Goal: Information Seeking & Learning: Learn about a topic

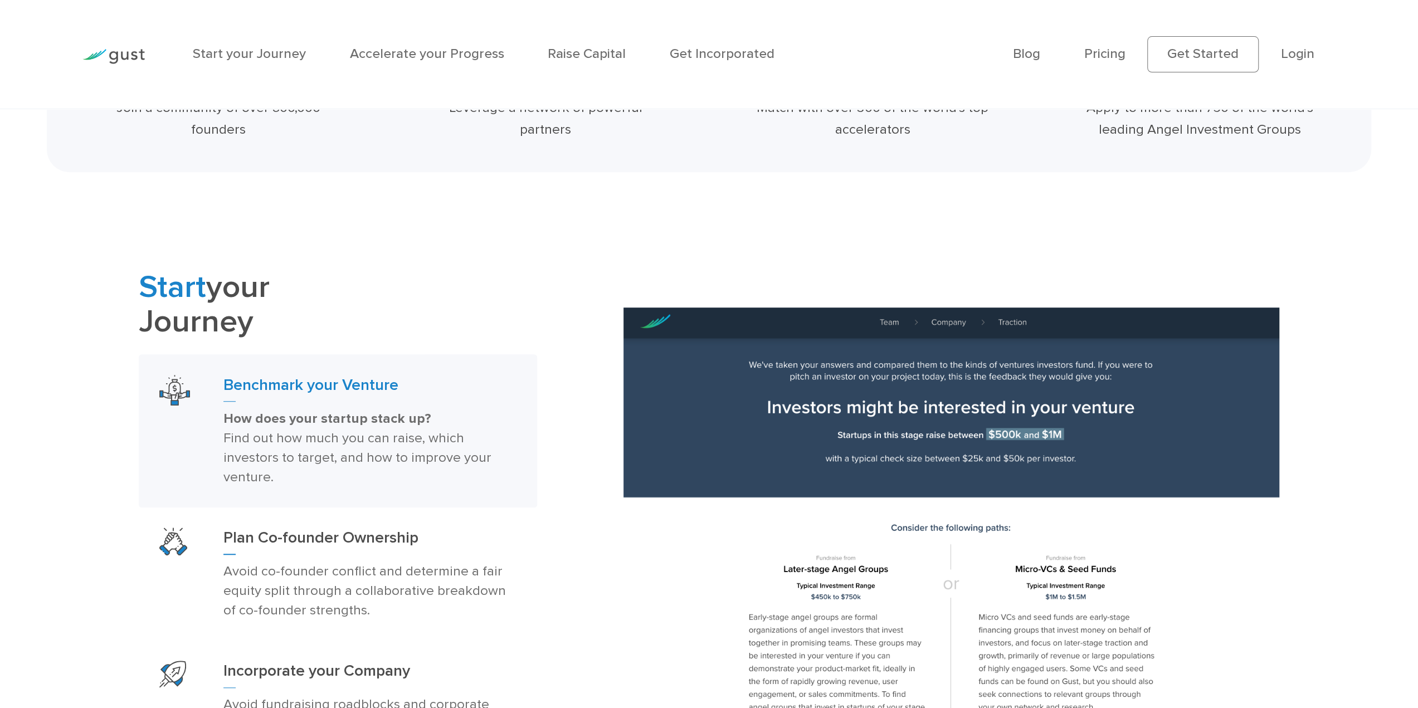
scroll to position [669, 0]
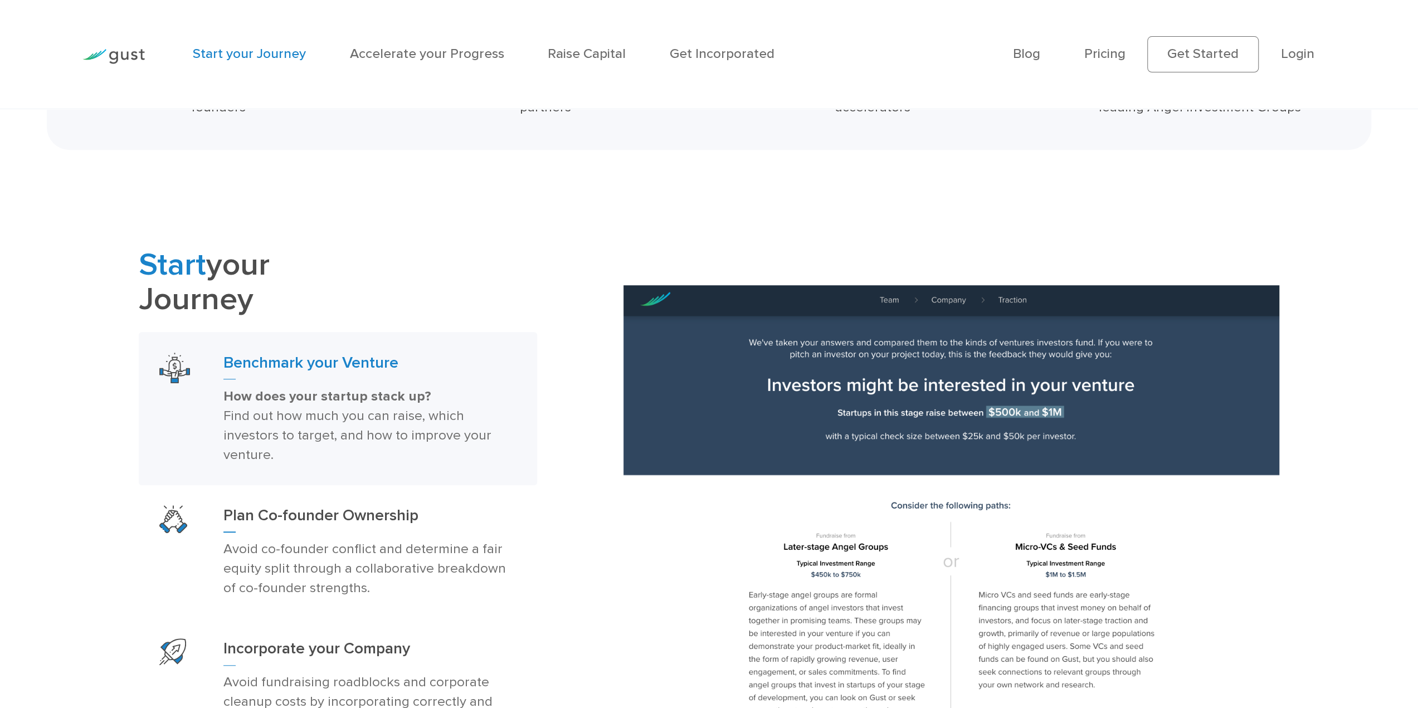
click at [279, 53] on link "Start your Journey" at bounding box center [249, 54] width 113 height 16
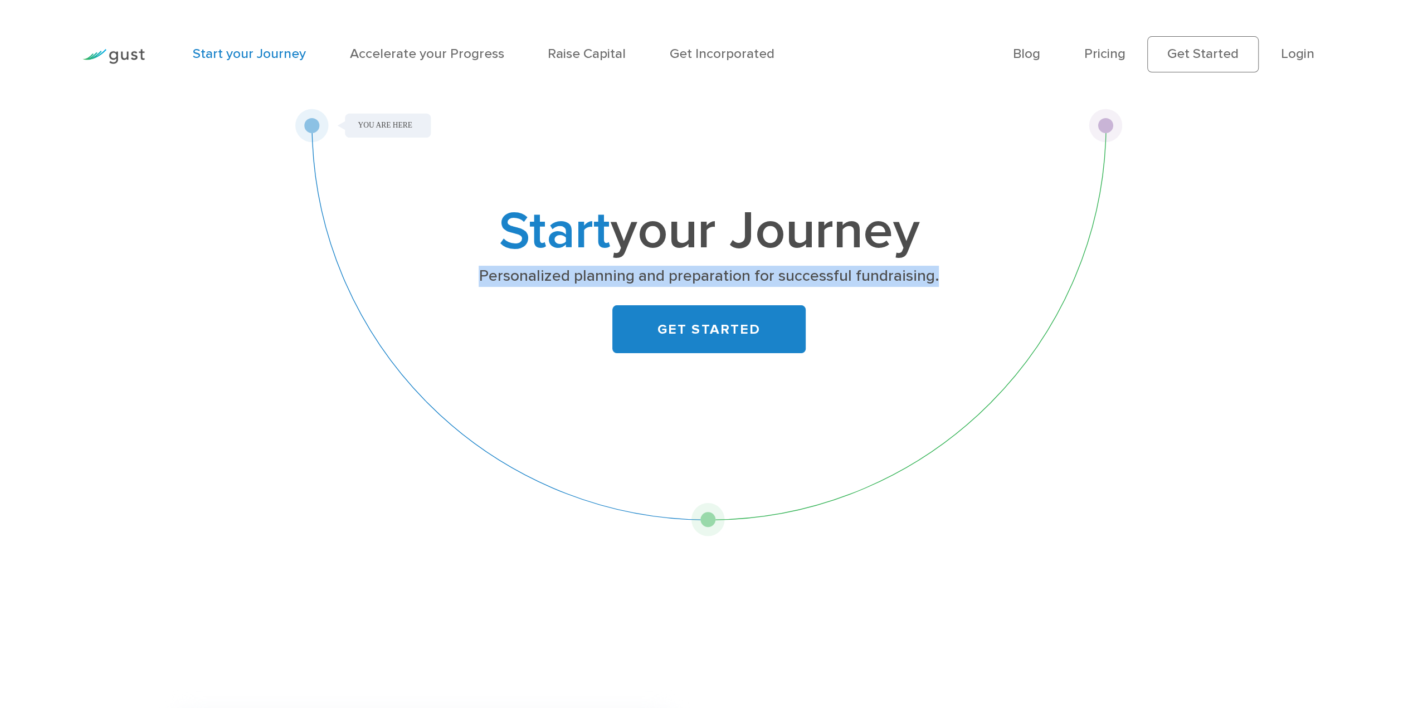
drag, startPoint x: 480, startPoint y: 277, endPoint x: 977, endPoint y: 277, distance: 497.1
click at [977, 277] on p "Personalized planning and preparation for successful fundraising." at bounding box center [709, 276] width 585 height 21
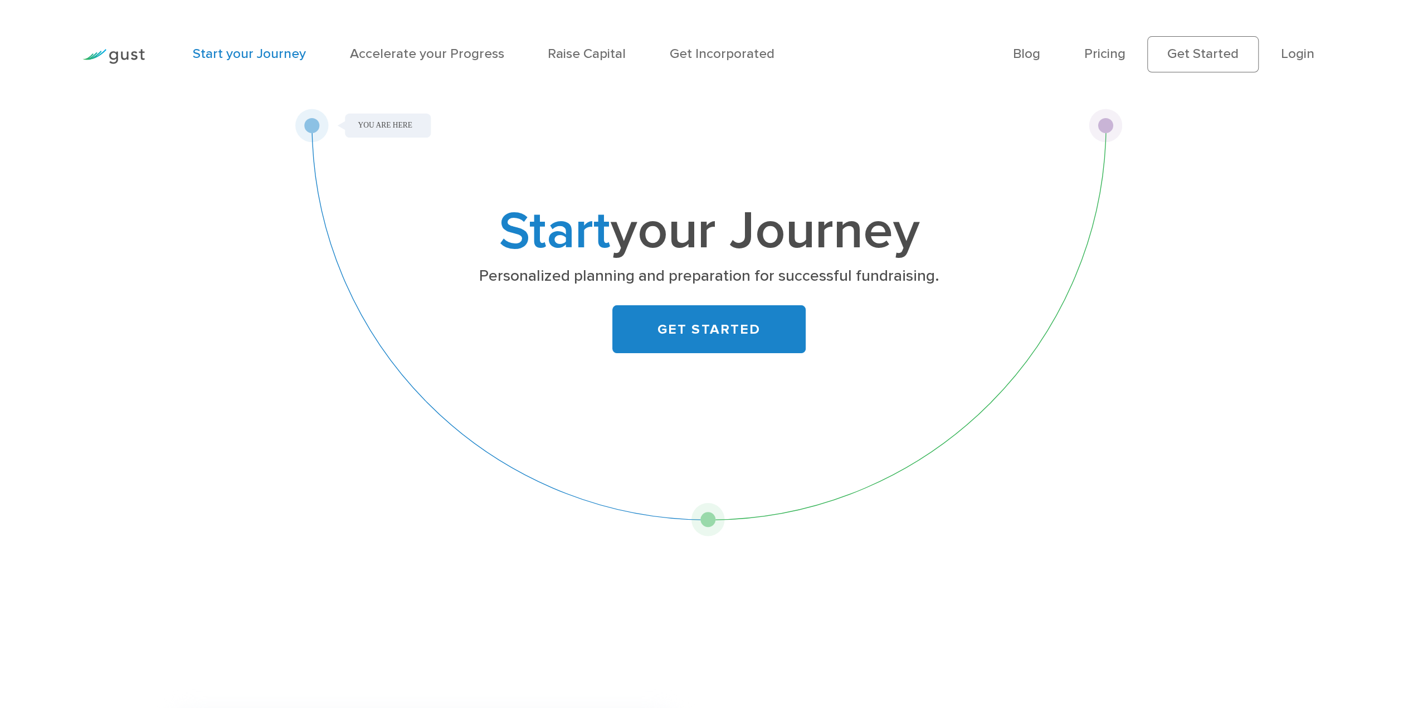
click at [909, 301] on div "Start your Journey Personalized planning and preparation for successful fundrai…" at bounding box center [709, 289] width 596 height 164
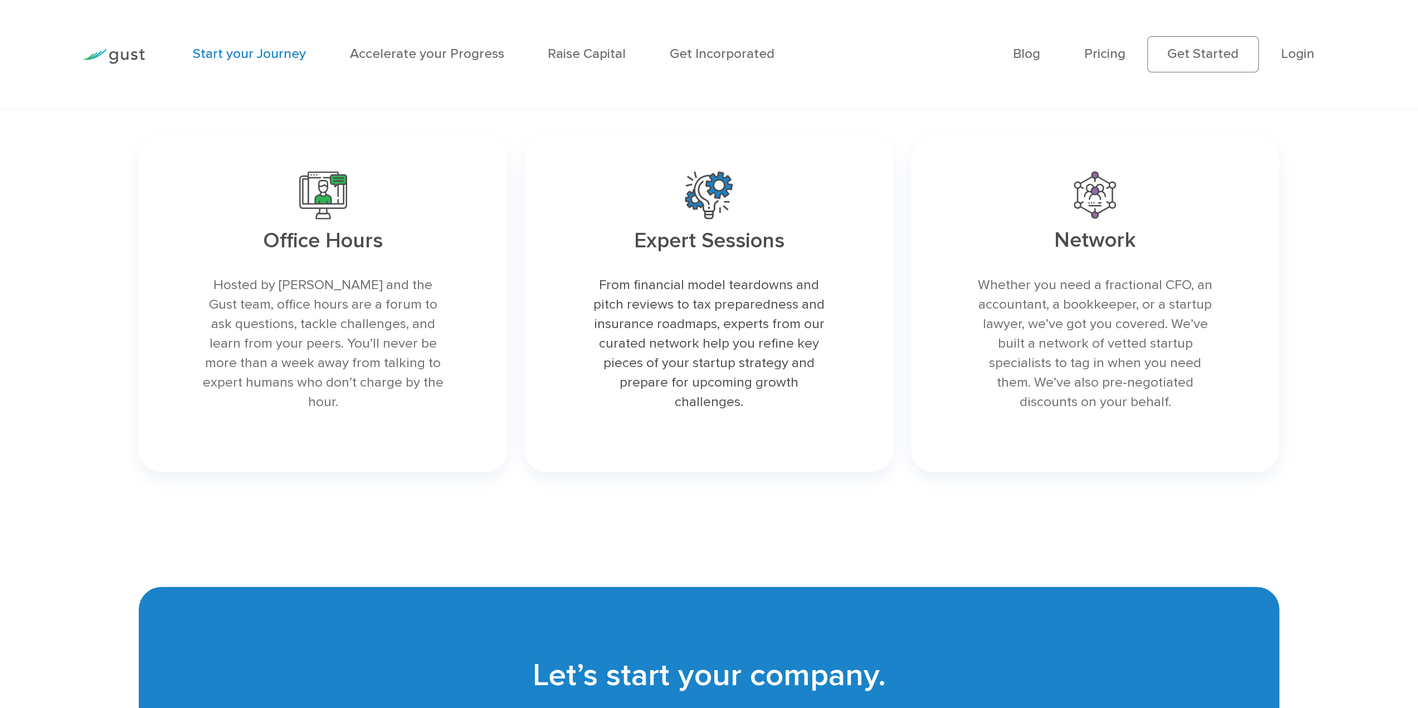
scroll to position [2953, 0]
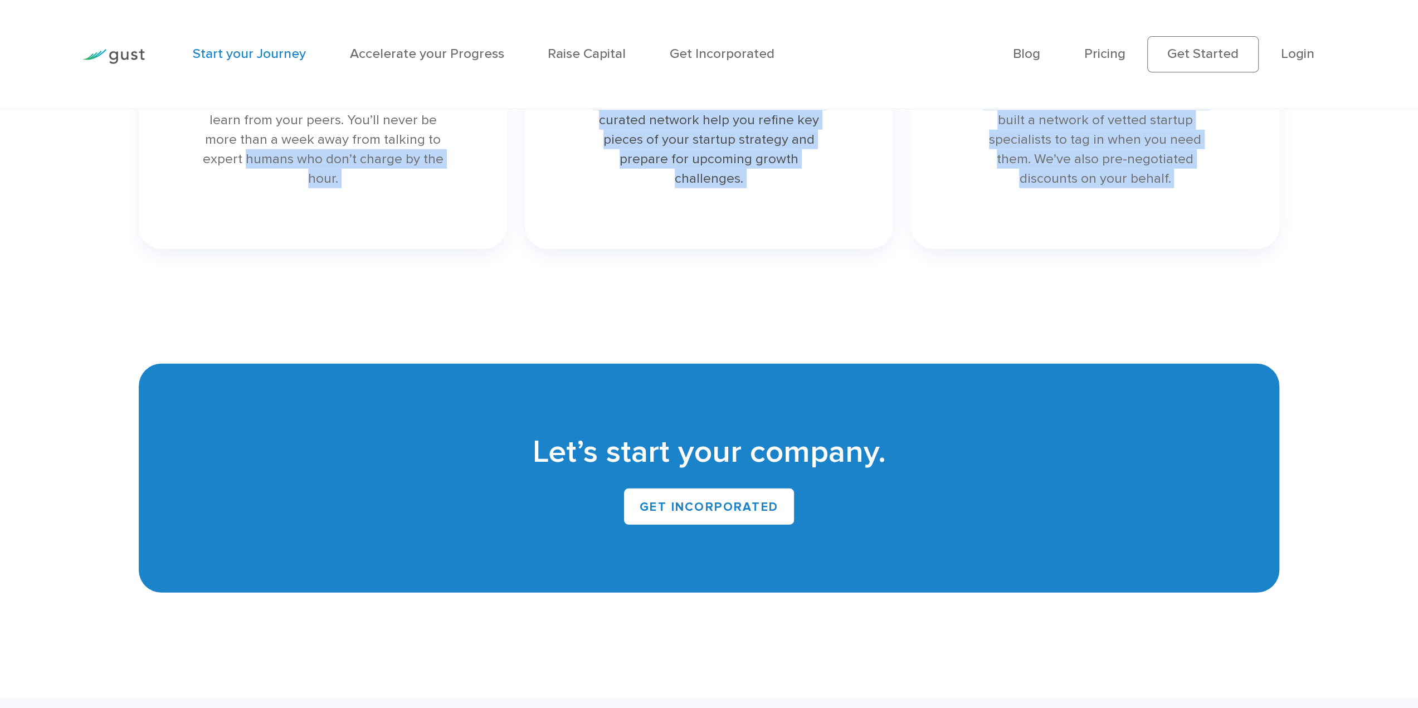
drag, startPoint x: -2, startPoint y: 310, endPoint x: -26, endPoint y: 239, distance: 75.2
